Goal: Task Accomplishment & Management: Manage account settings

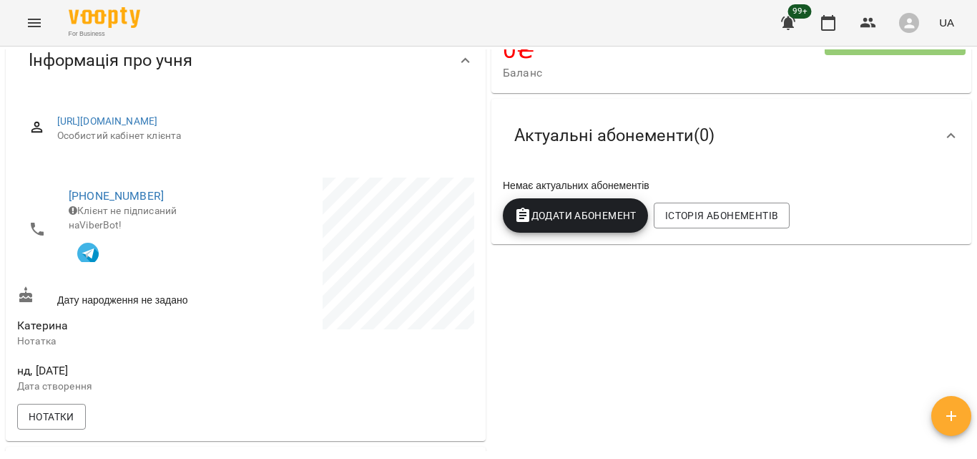
scroll to position [36, 0]
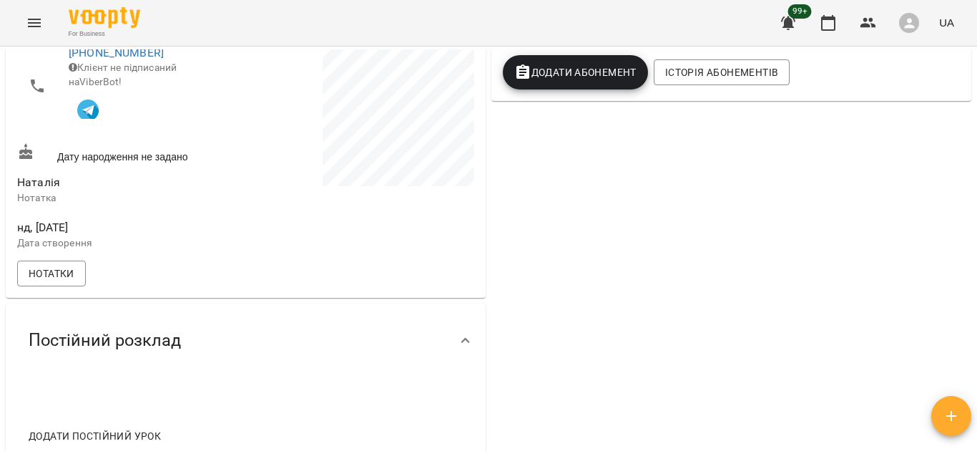
scroll to position [296, 0]
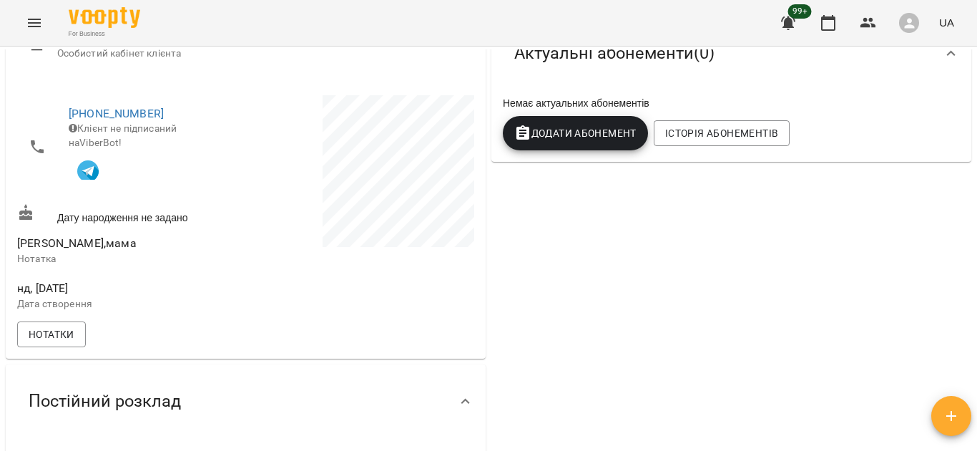
scroll to position [225, 0]
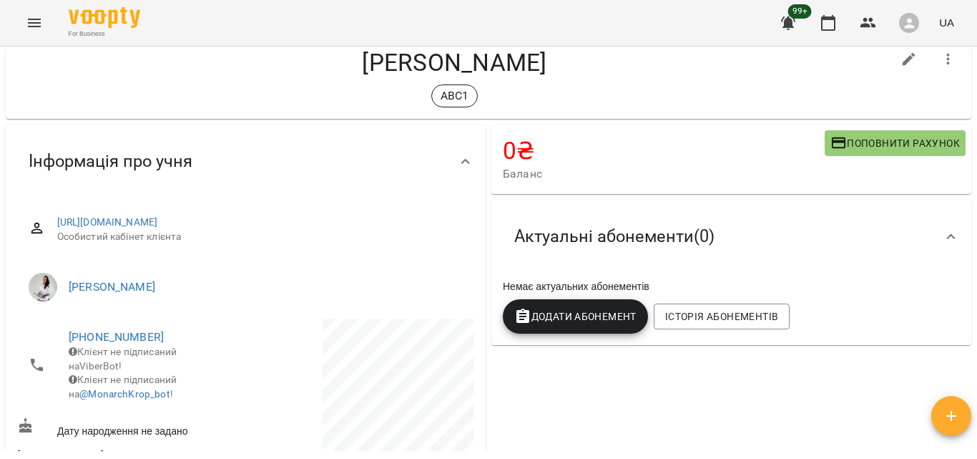
scroll to position [72, 0]
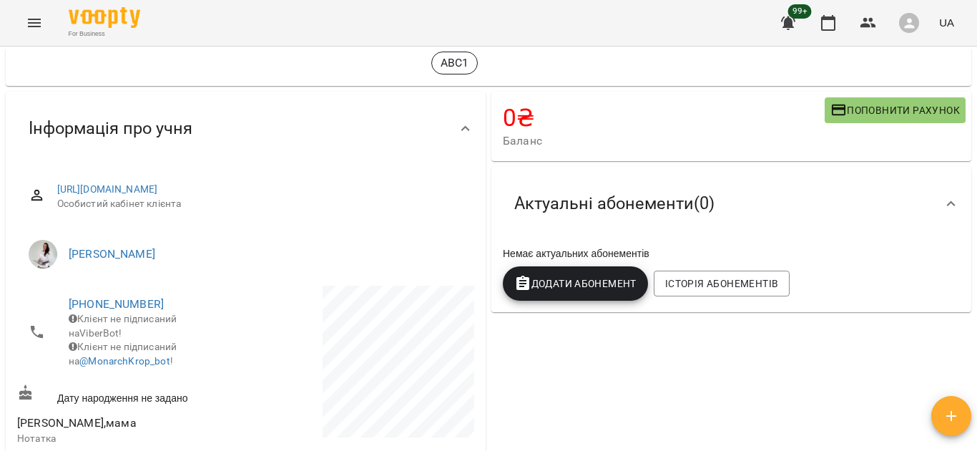
drag, startPoint x: 976, startPoint y: 112, endPoint x: 972, endPoint y: 83, distance: 29.5
click at [972, 83] on div "**********" at bounding box center [488, 275] width 977 height 459
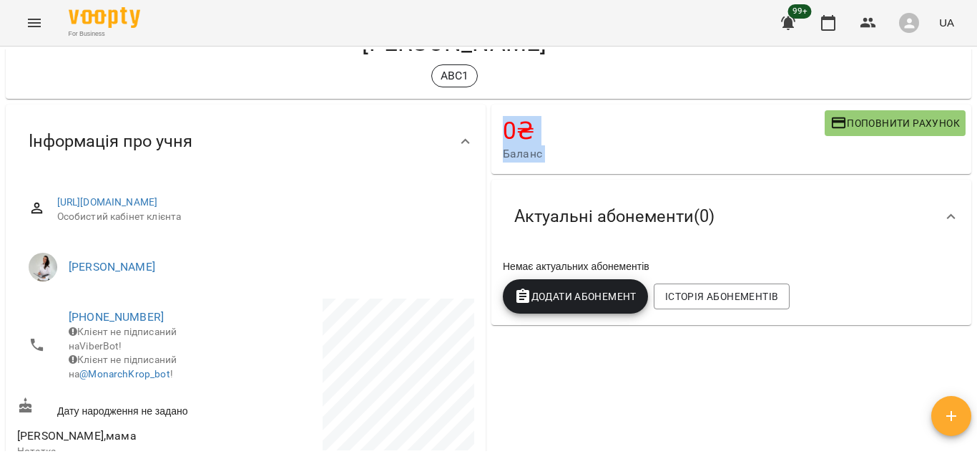
scroll to position [0, 0]
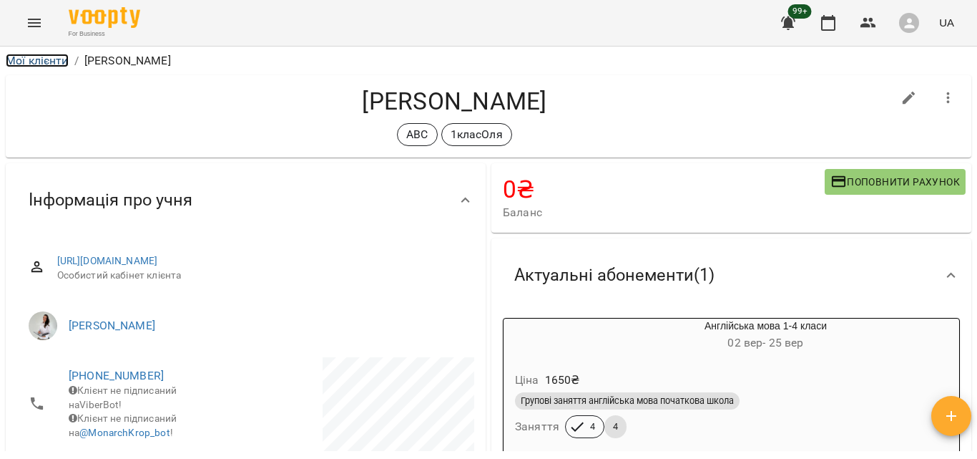
click at [67, 63] on link "Мої клієнти" at bounding box center [37, 61] width 63 height 14
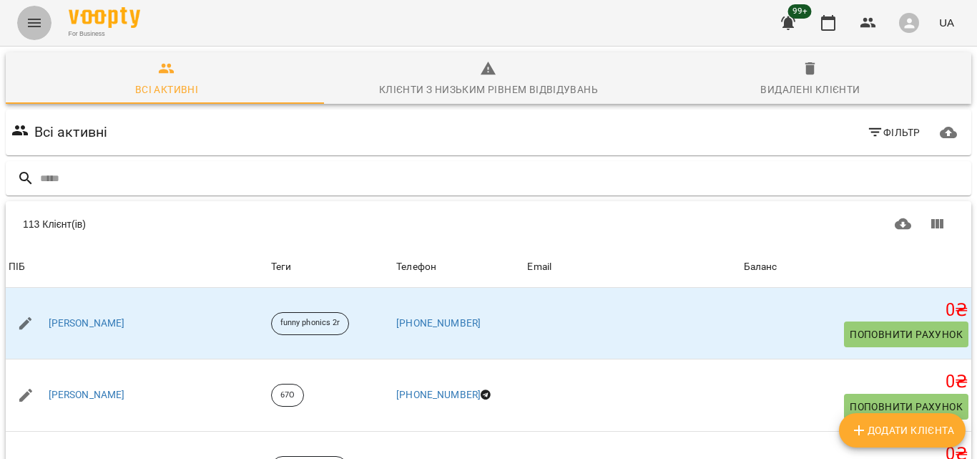
click at [21, 28] on button "Menu" at bounding box center [34, 23] width 34 height 34
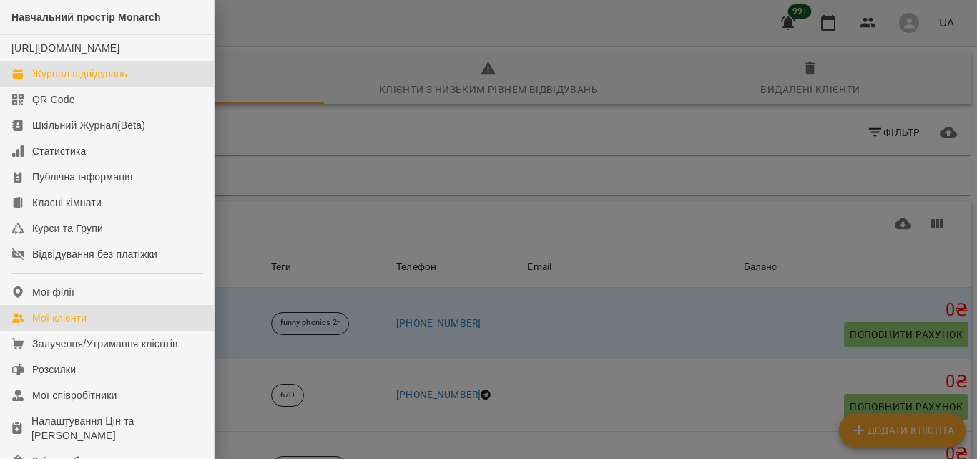
click at [109, 81] on div "Журнал відвідувань" at bounding box center [79, 74] width 95 height 14
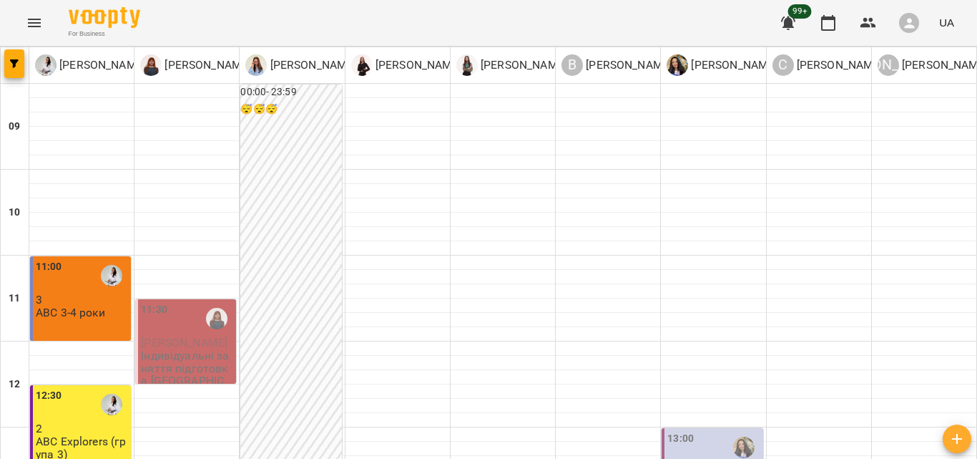
scroll to position [230, 0]
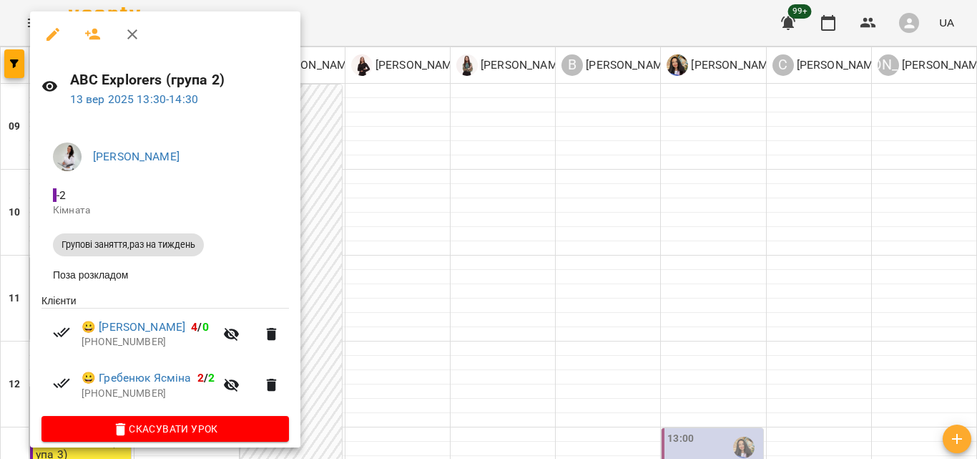
scroll to position [16, 0]
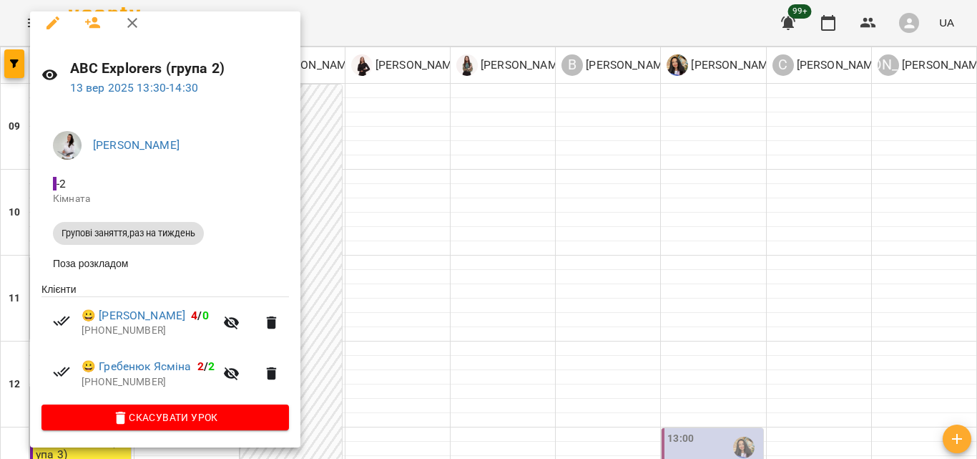
click at [484, 217] on div at bounding box center [488, 229] width 977 height 459
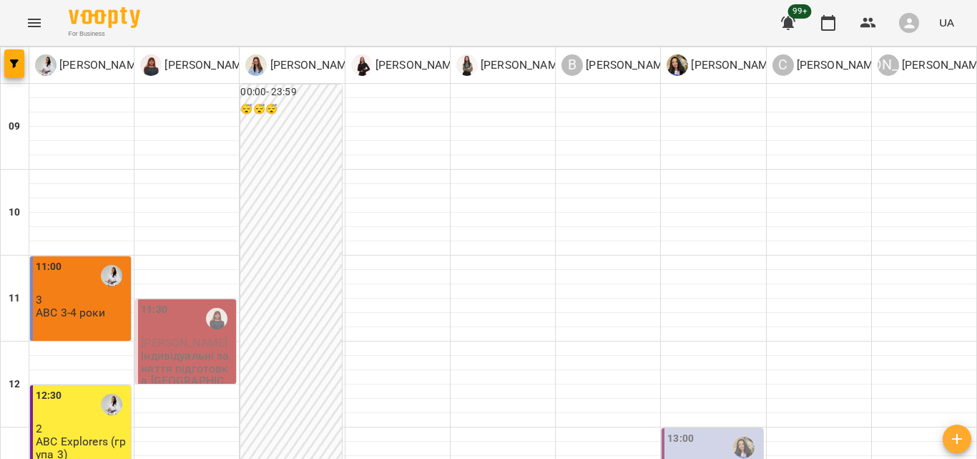
click at [93, 385] on div "12:30 2 ABC Explorers (група 3)" at bounding box center [80, 427] width 101 height 84
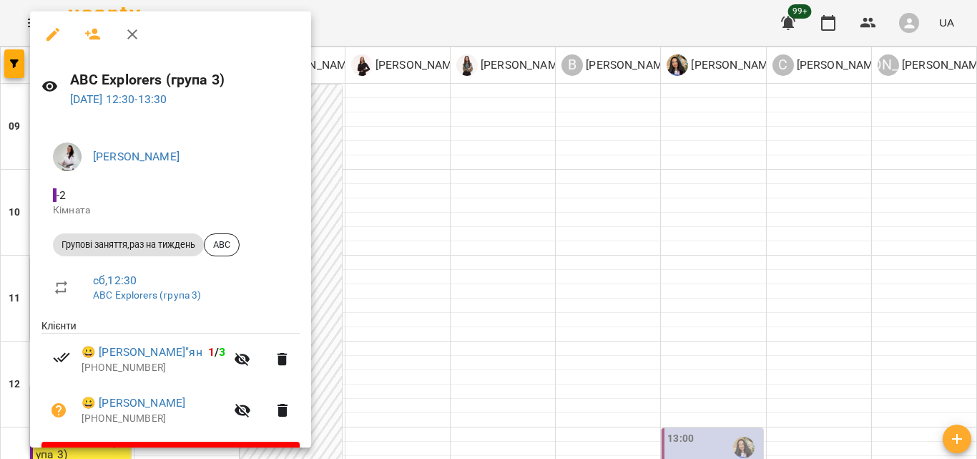
click at [470, 170] on div at bounding box center [488, 229] width 977 height 459
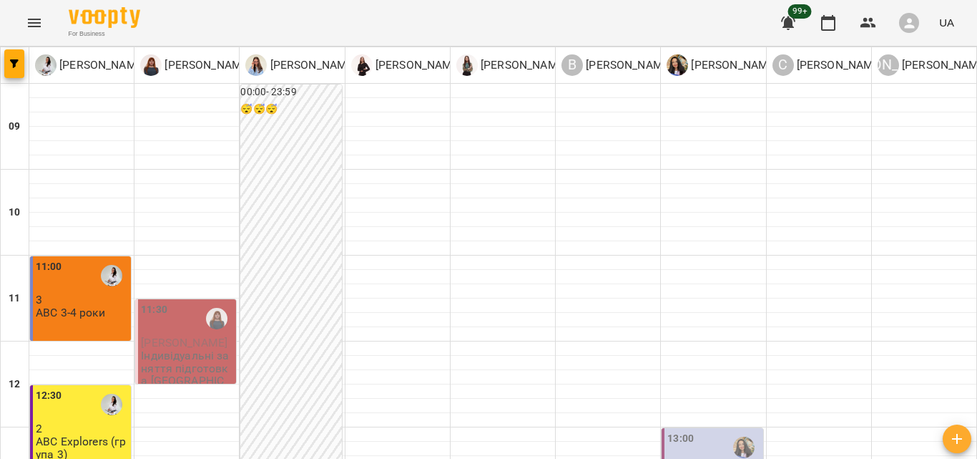
click at [31, 24] on icon "Menu" at bounding box center [34, 22] width 17 height 17
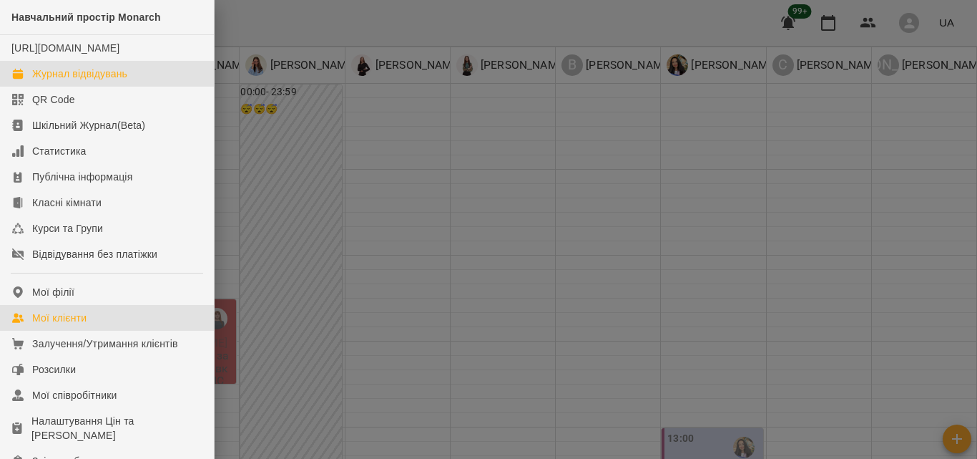
click at [81, 325] on div "Мої клієнти" at bounding box center [59, 317] width 54 height 14
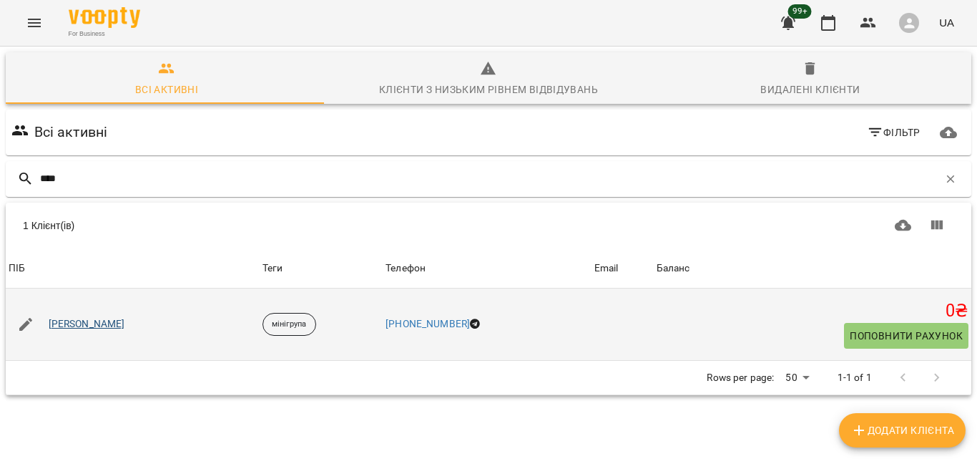
type input "****"
click at [125, 318] on link "Онул Ольга Вадимівна" at bounding box center [87, 324] width 77 height 14
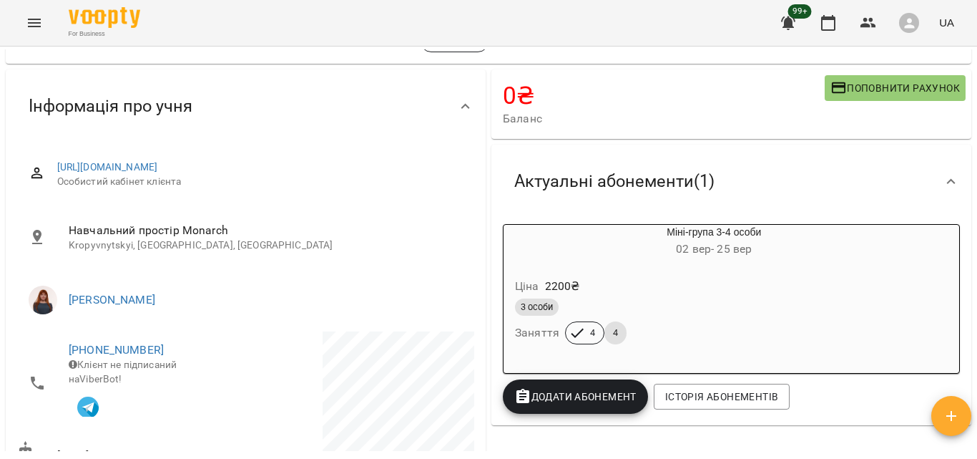
scroll to position [51, 0]
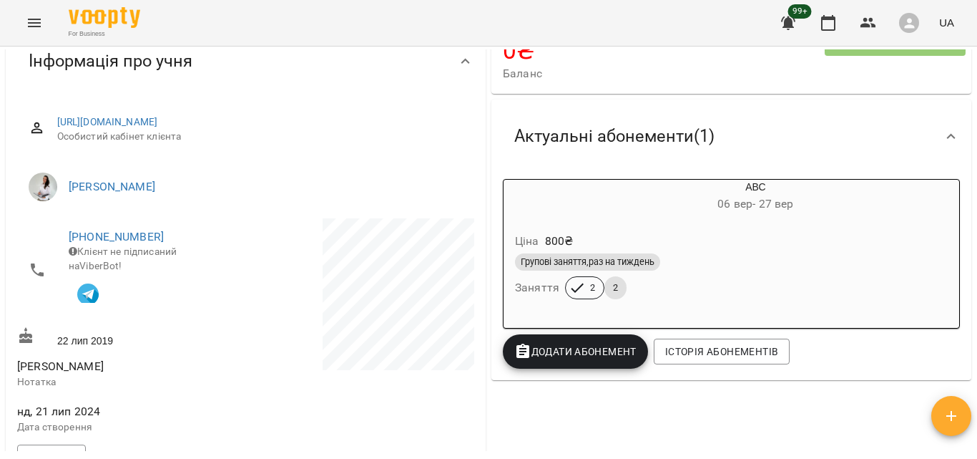
scroll to position [187, 0]
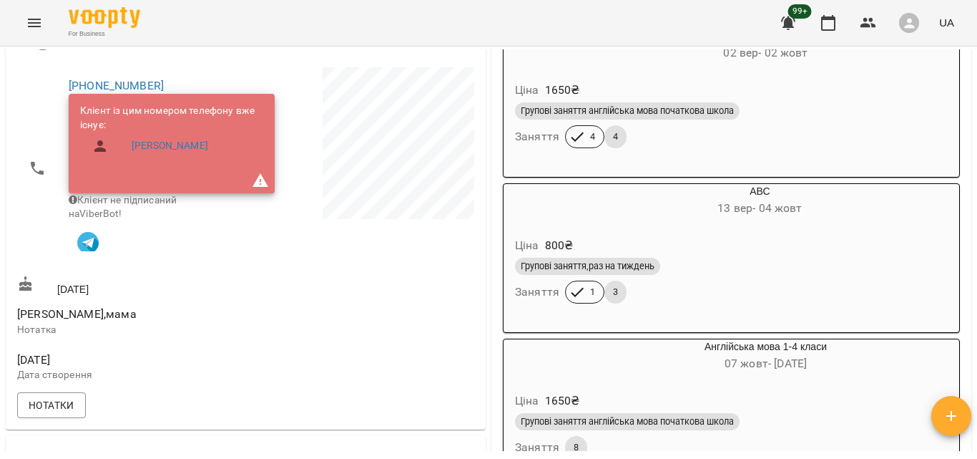
scroll to position [248, 0]
